Goal: Task Accomplishment & Management: Manage account settings

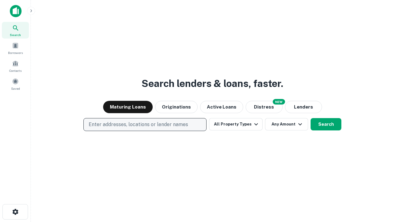
click at [145, 125] on p "Enter addresses, locations or lender names" at bounding box center [139, 124] width 100 height 7
type input "**********"
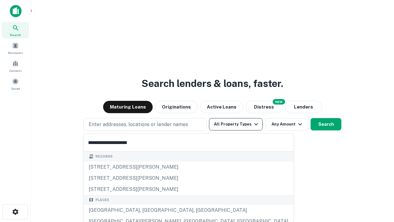
click at [147, 210] on div "[GEOGRAPHIC_DATA], [GEOGRAPHIC_DATA], [GEOGRAPHIC_DATA]" at bounding box center [189, 210] width 210 height 11
click at [236, 124] on button "All Property Types" at bounding box center [236, 124] width 54 height 12
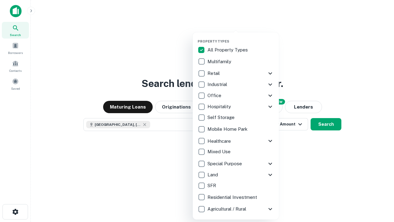
click at [241, 37] on button "button" at bounding box center [241, 37] width 86 height 0
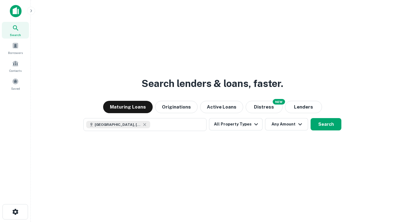
scroll to position [10, 0]
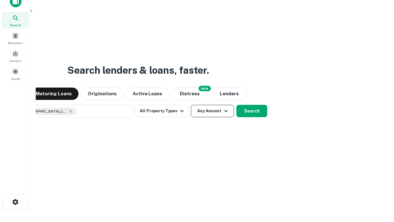
click at [191, 105] on button "Any Amount" at bounding box center [212, 111] width 43 height 12
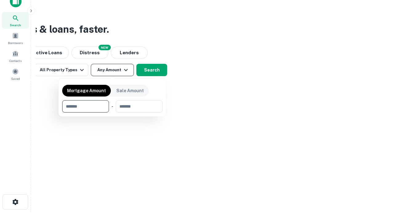
type input "*******"
click at [112, 112] on button "button" at bounding box center [112, 112] width 100 height 0
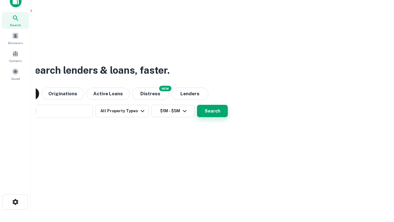
click at [197, 105] on button "Search" at bounding box center [212, 111] width 31 height 12
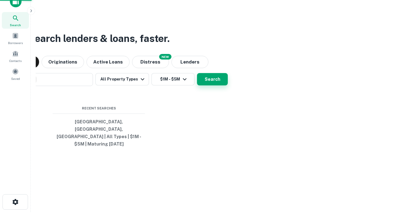
scroll to position [20, 174]
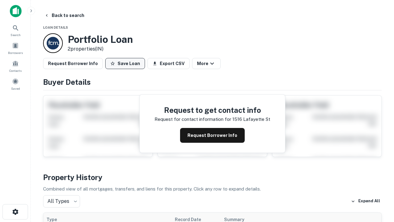
click at [125, 63] on button "Save Loan" at bounding box center [125, 63] width 40 height 11
click at [127, 63] on button "Loan Saved" at bounding box center [126, 63] width 43 height 11
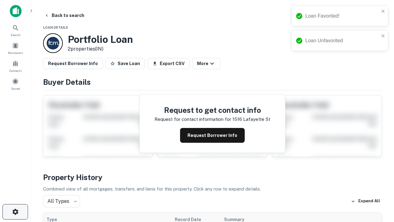
click at [15, 212] on icon "button" at bounding box center [15, 211] width 7 height 7
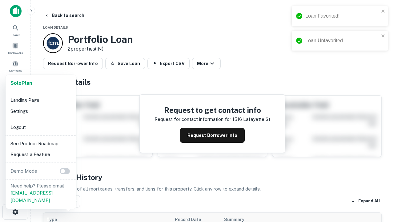
click at [41, 127] on li "Logout" at bounding box center [41, 127] width 66 height 11
